Goal: Task Accomplishment & Management: Manage account settings

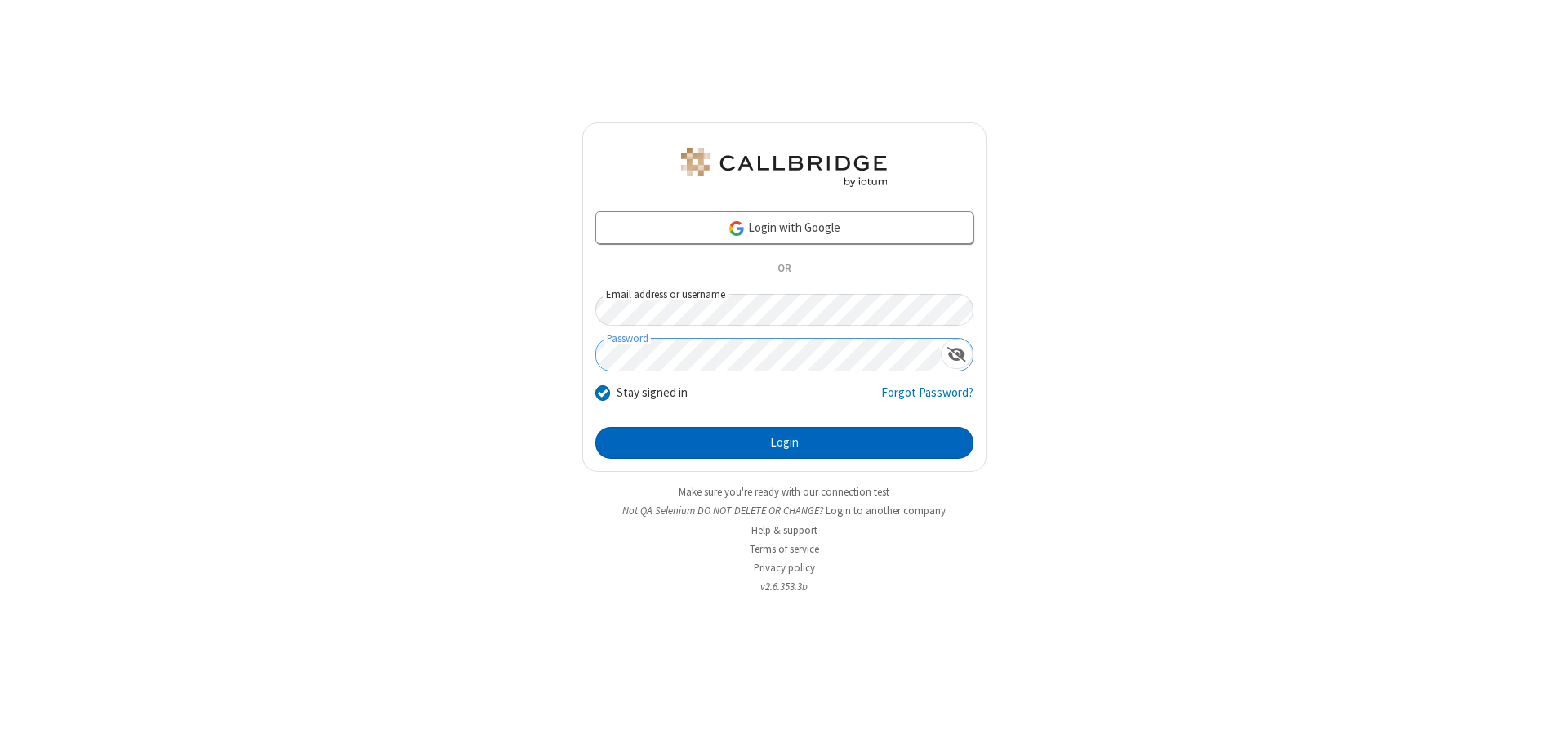
click at [784, 443] on button "Login" at bounding box center [784, 443] width 378 height 32
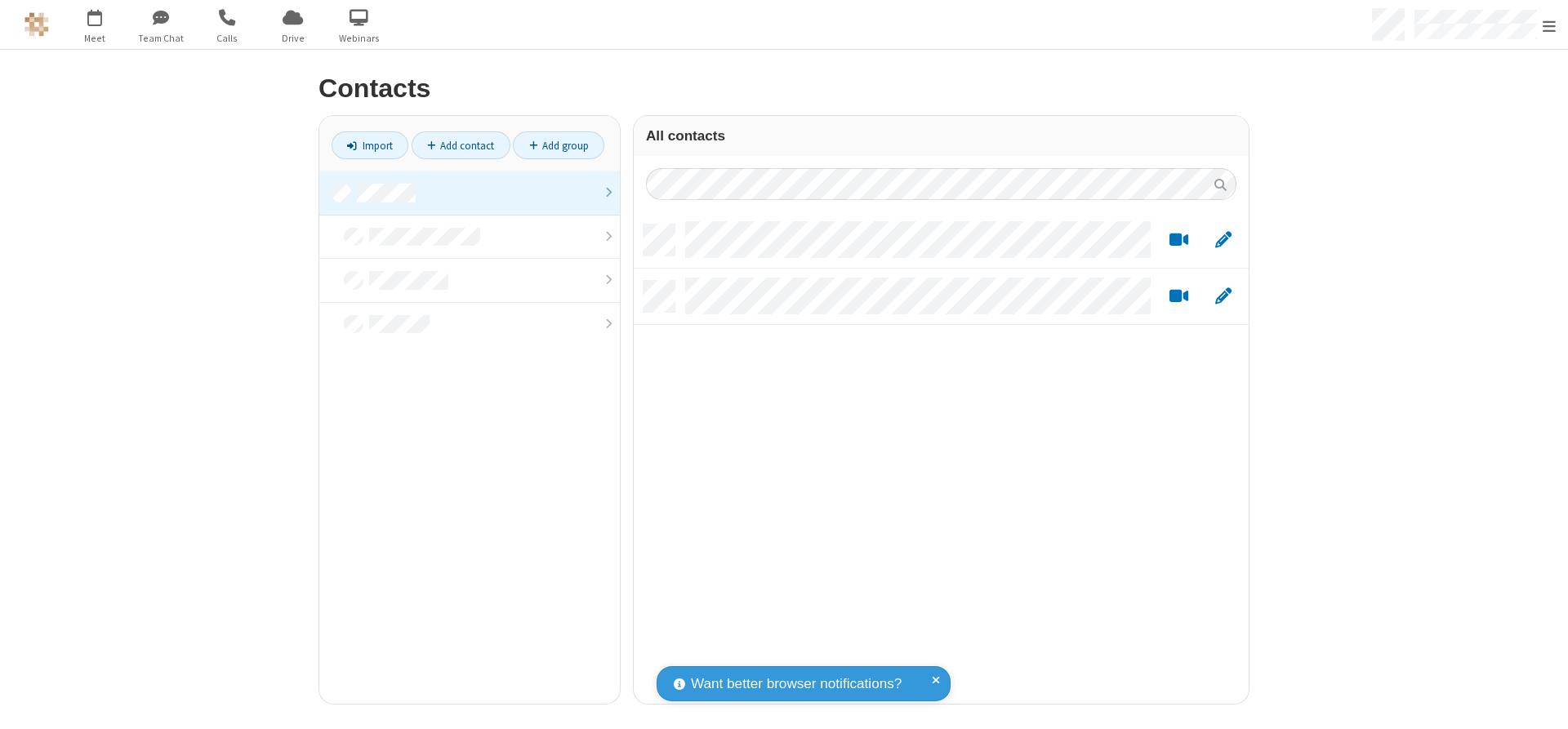
scroll to position [480, 602]
click at [470, 193] on link at bounding box center [469, 193] width 300 height 44
click at [461, 145] on link "Add contact" at bounding box center [461, 145] width 99 height 28
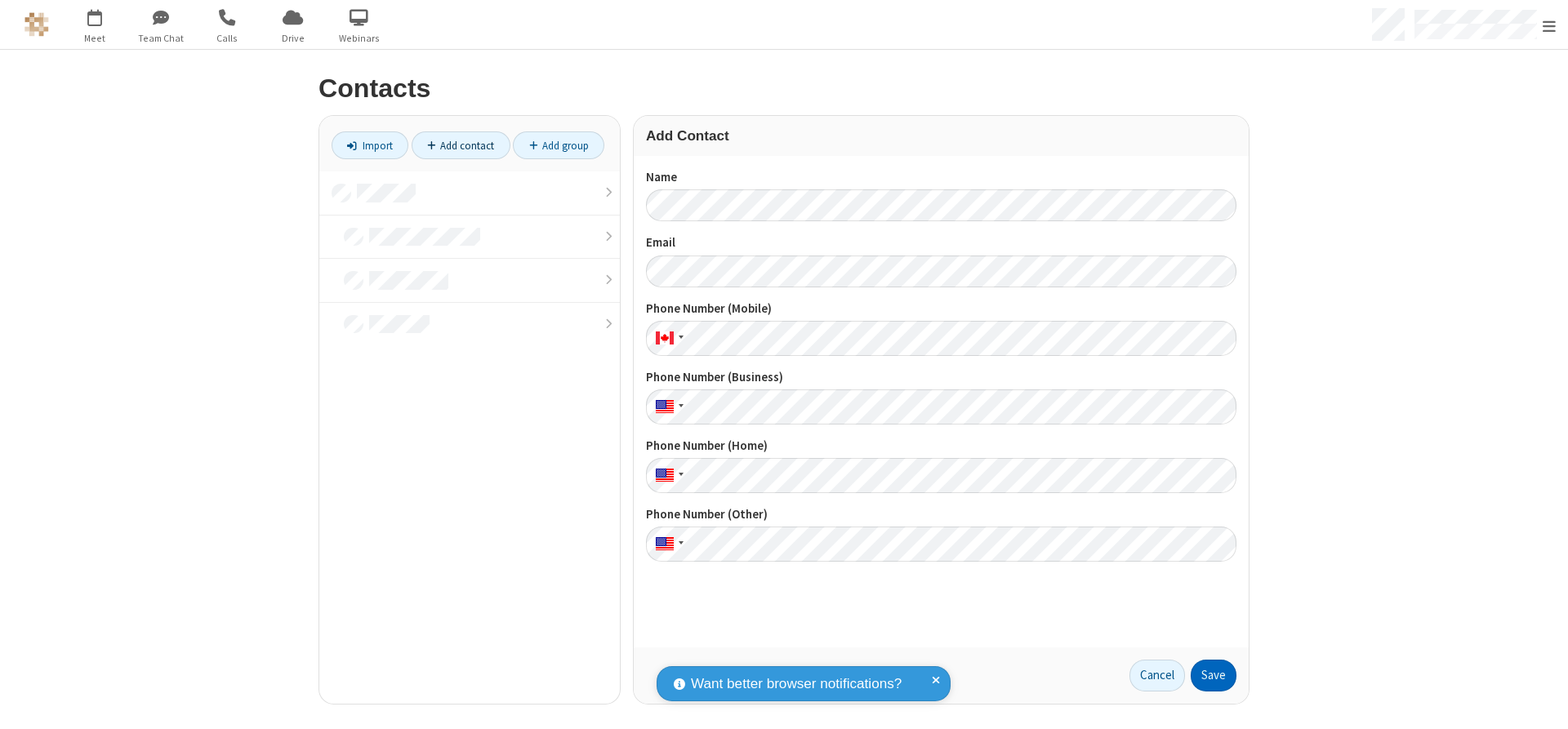
click at [1213, 675] on button "Save" at bounding box center [1213, 676] width 46 height 32
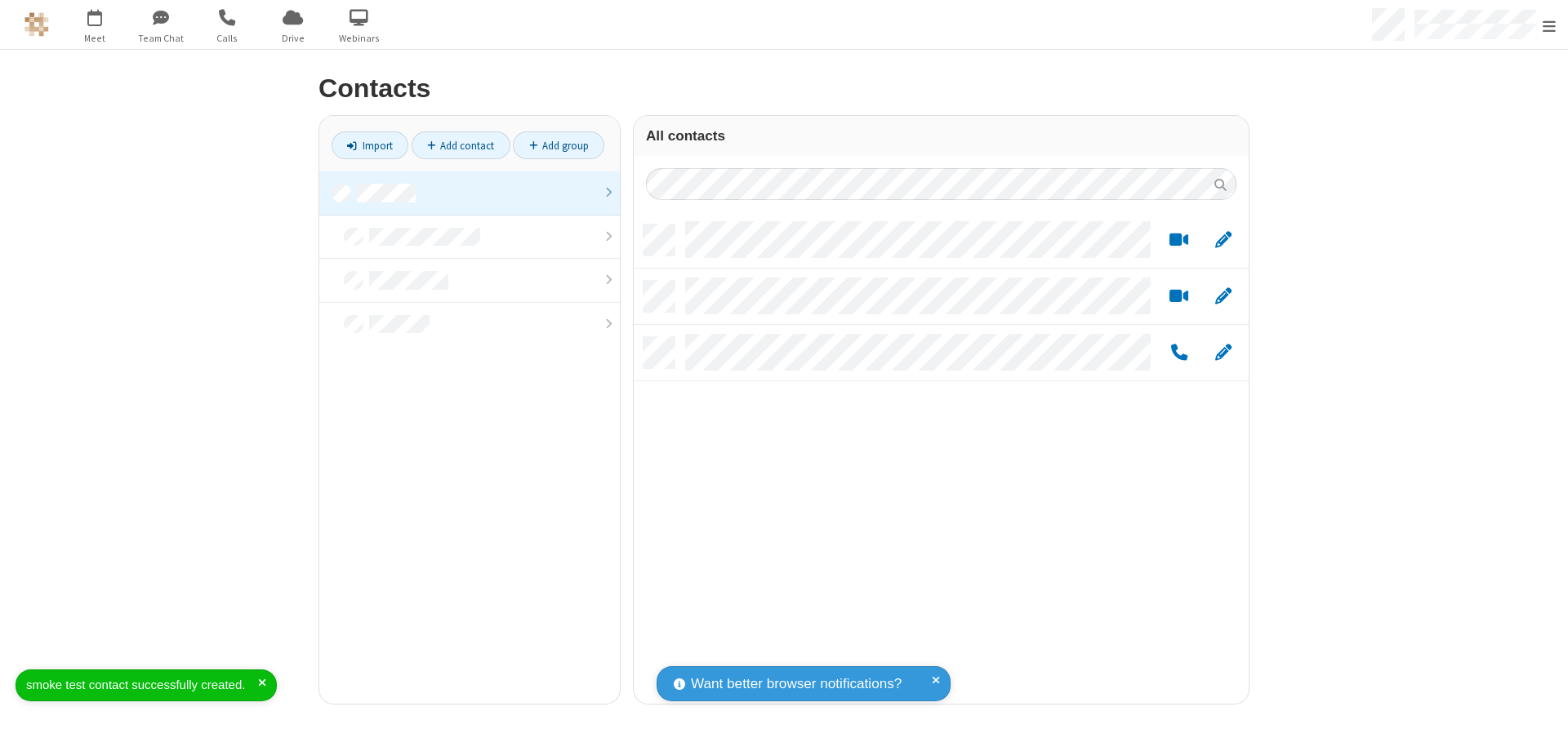
scroll to position [480, 602]
click at [461, 145] on link "Add contact" at bounding box center [461, 145] width 99 height 28
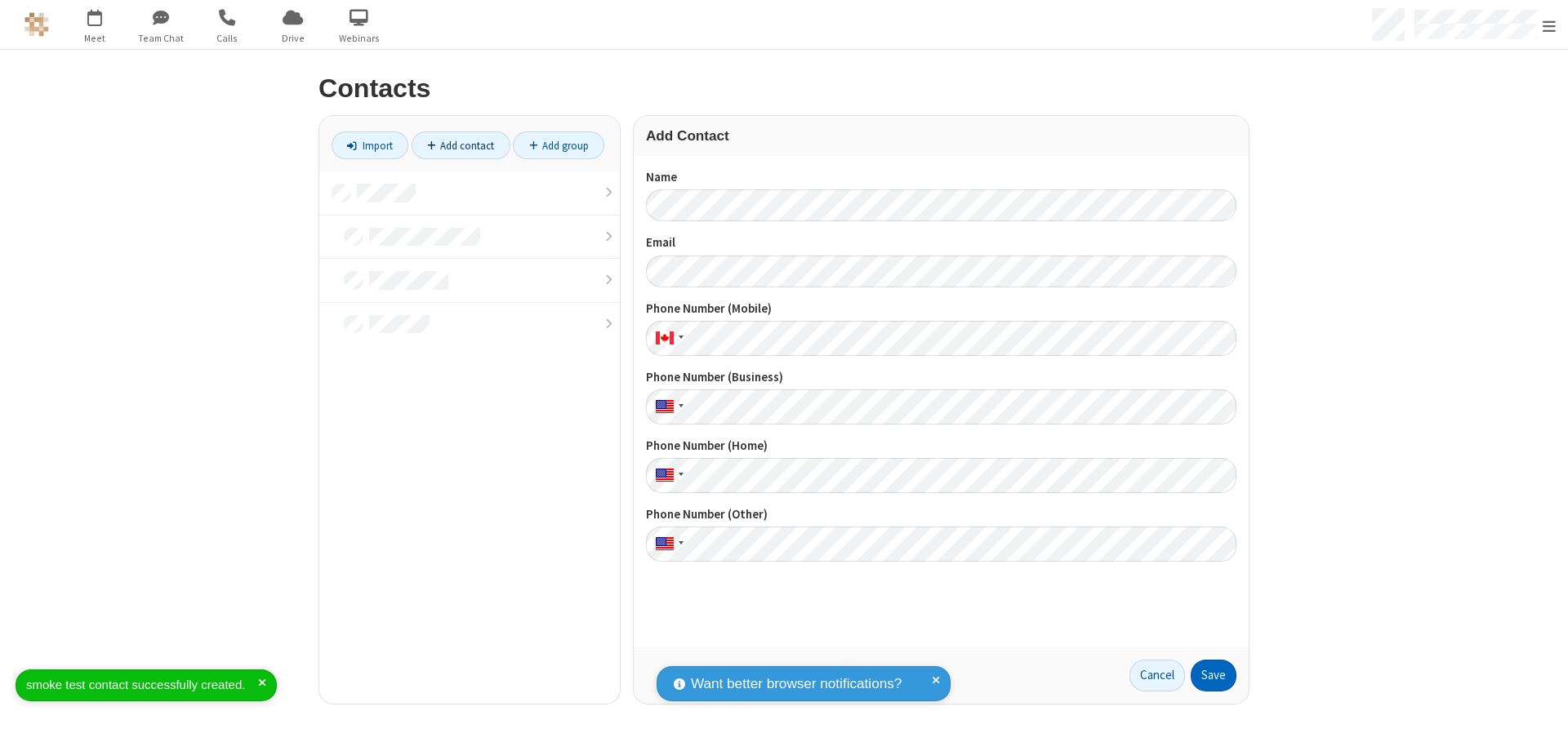
click at [1213, 675] on button "Save" at bounding box center [1213, 676] width 46 height 32
